Goal: Task Accomplishment & Management: Manage account settings

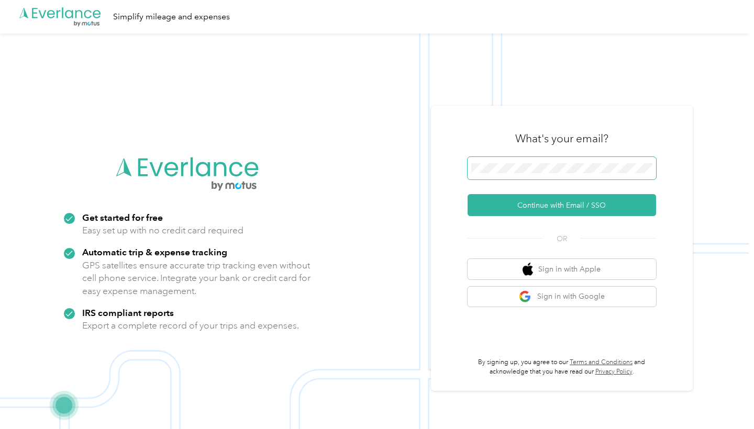
click at [566, 205] on button "Continue with Email / SSO" at bounding box center [562, 205] width 189 height 22
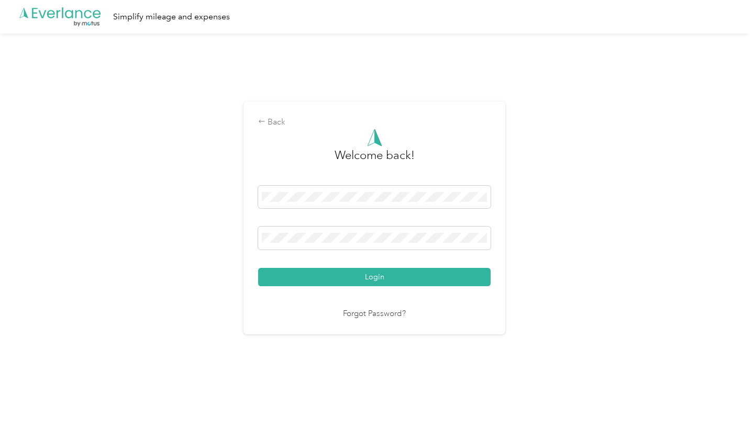
click at [377, 276] on button "Login" at bounding box center [374, 277] width 232 height 18
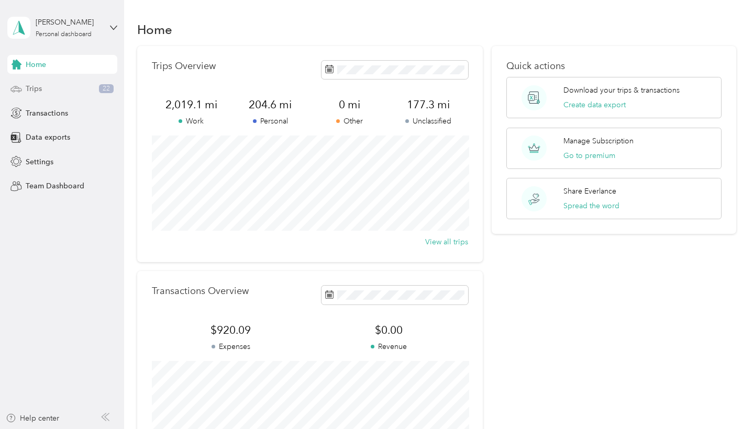
click at [57, 90] on div "Trips 22" at bounding box center [62, 89] width 110 height 19
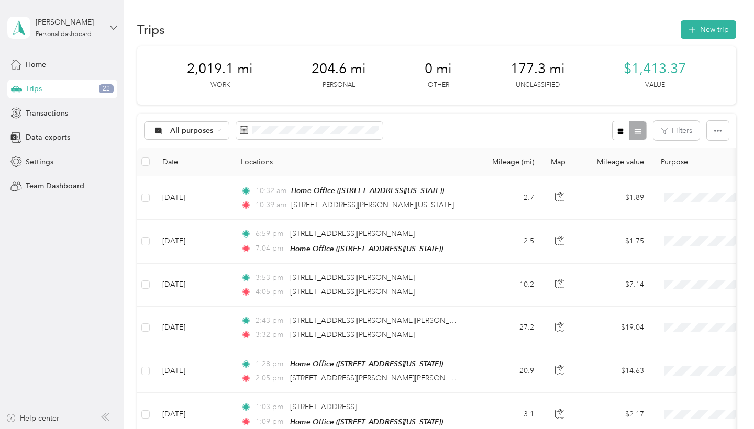
click at [114, 28] on icon at bounding box center [113, 27] width 7 height 7
click at [107, 88] on div "Log out" at bounding box center [147, 86] width 265 height 18
